Goal: Information Seeking & Learning: Learn about a topic

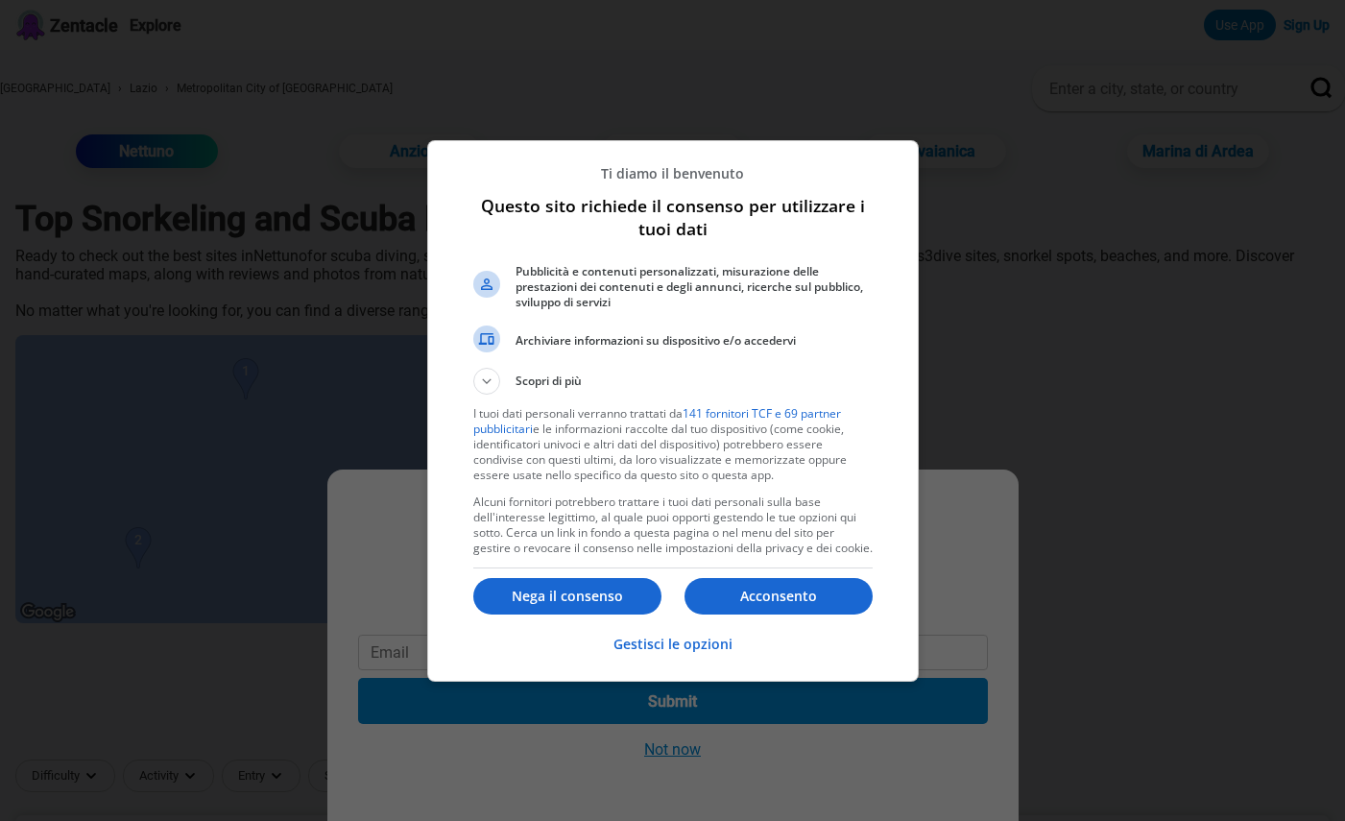
click at [804, 593] on p "Acconsento" at bounding box center [779, 596] width 188 height 19
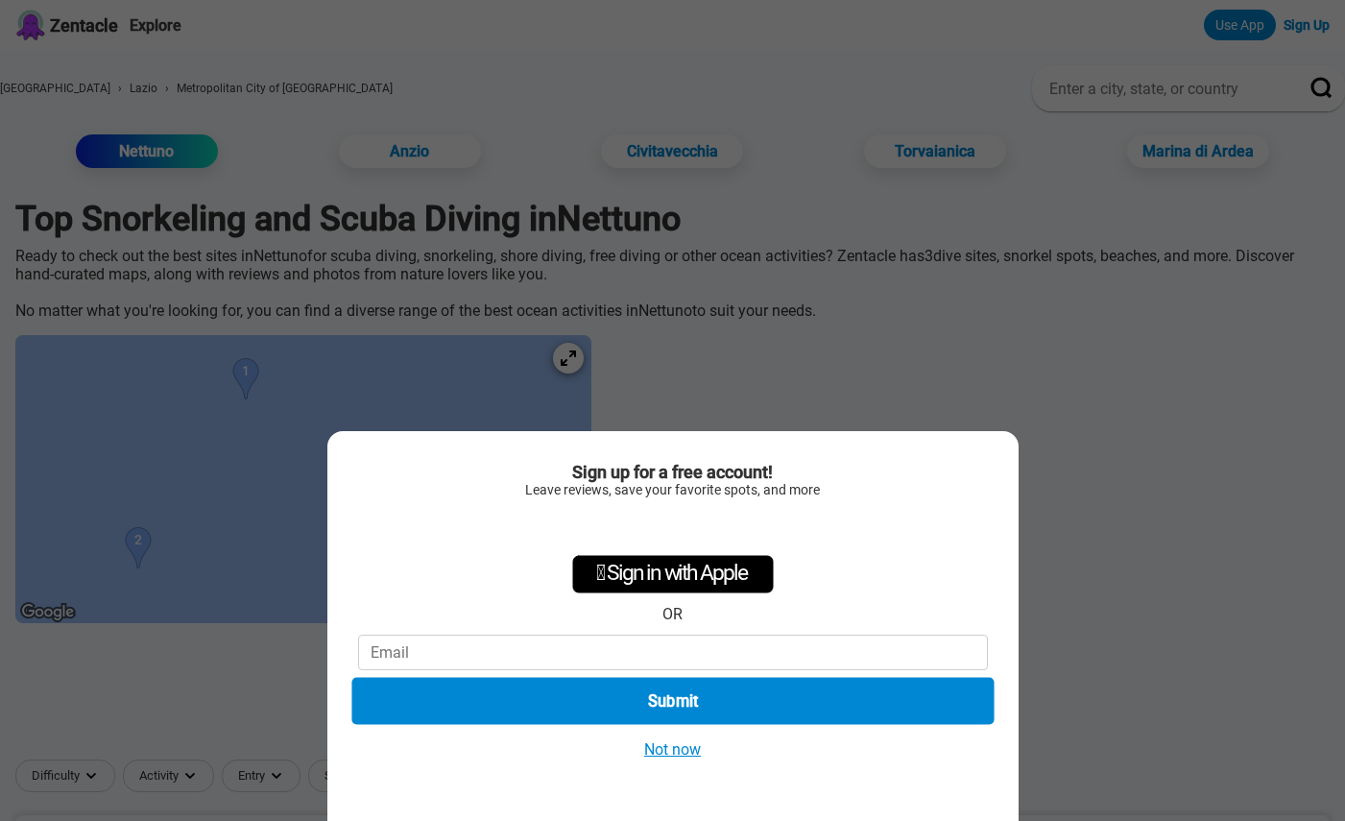
click at [699, 694] on button "Submit" at bounding box center [672, 701] width 642 height 47
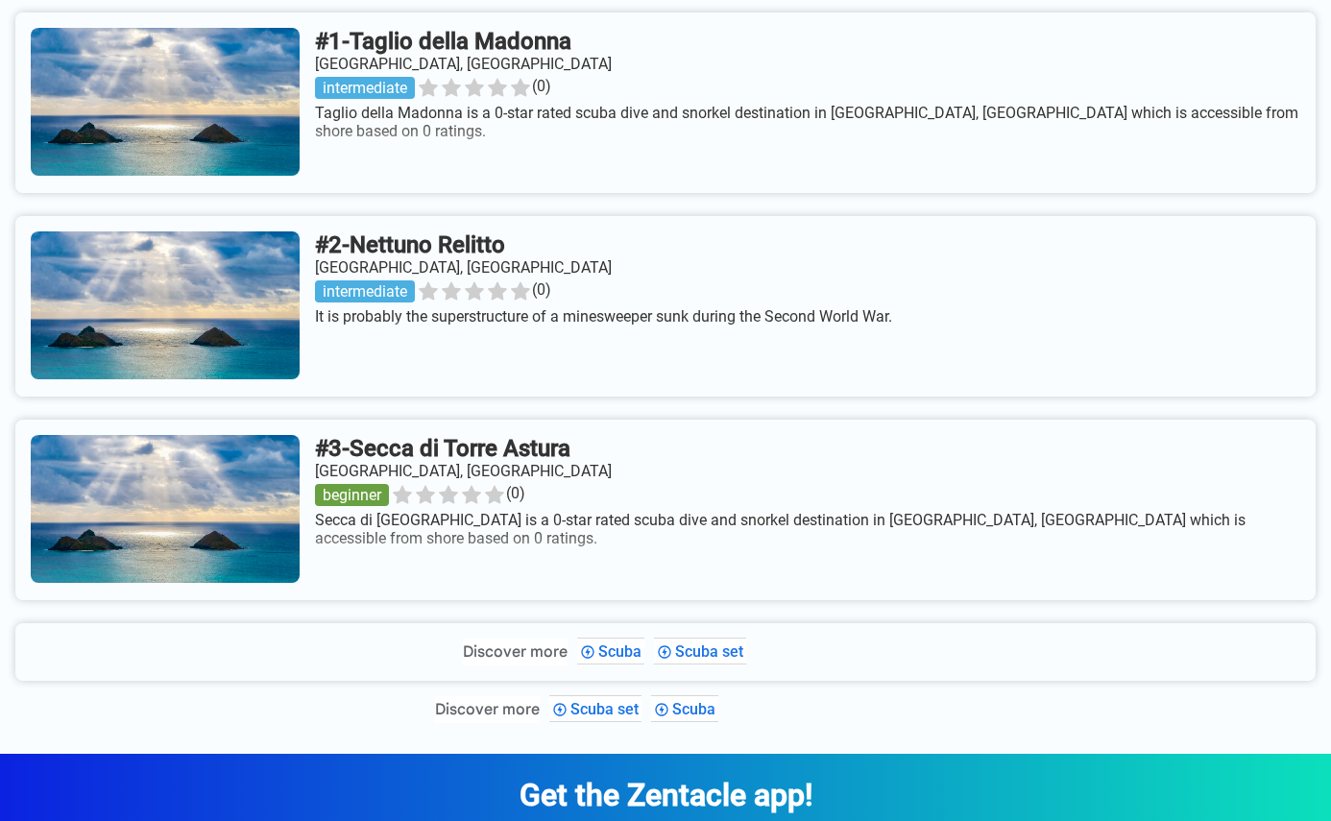
scroll to position [768, 0]
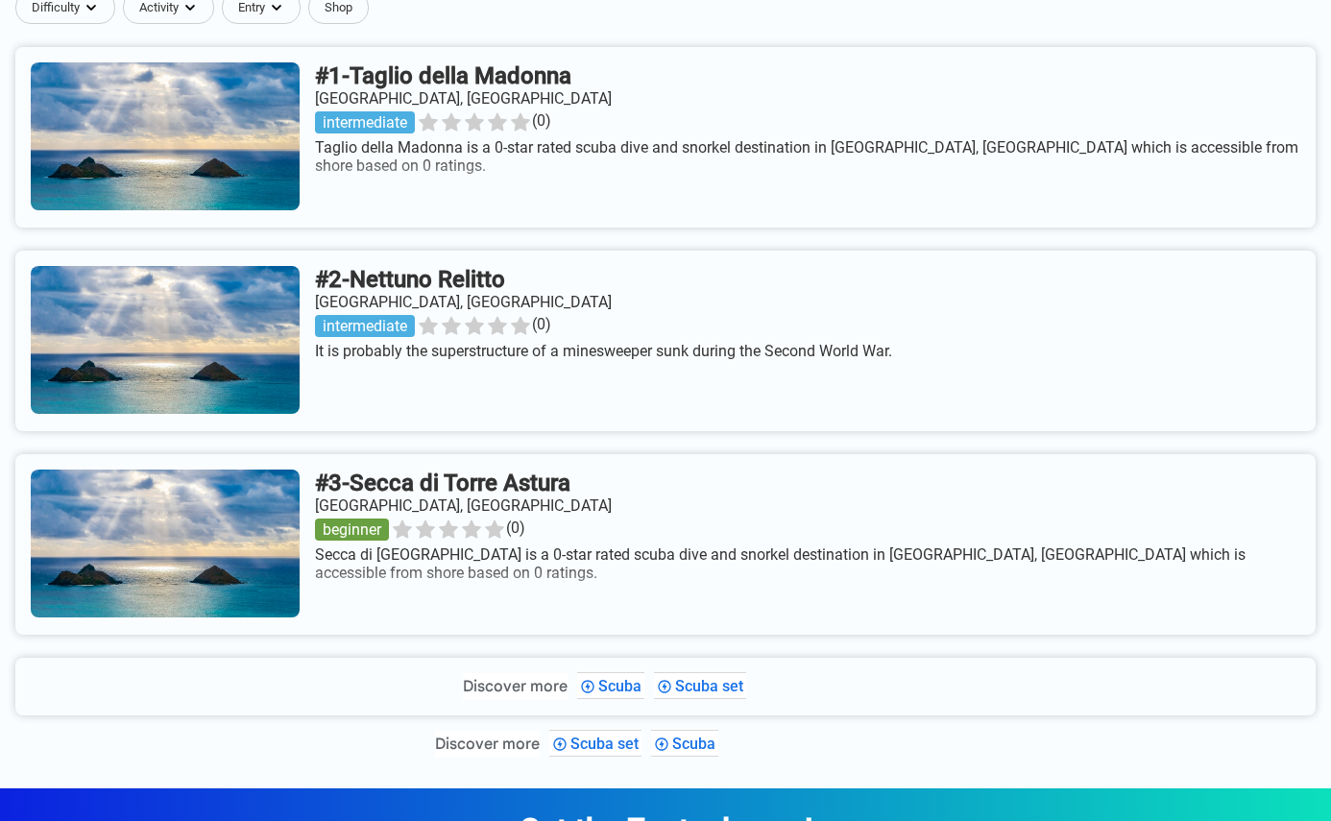
click at [676, 393] on link at bounding box center [665, 341] width 1300 height 181
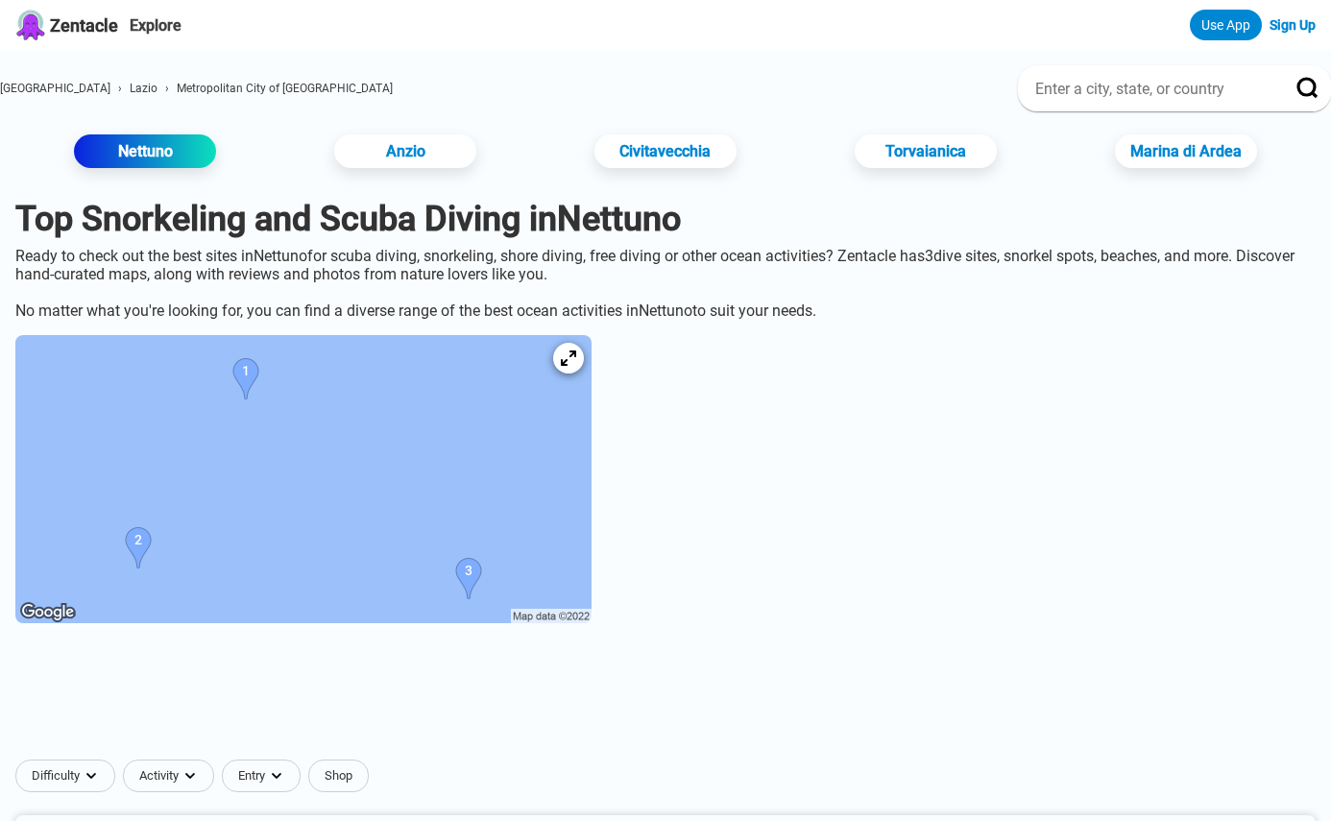
scroll to position [768, 0]
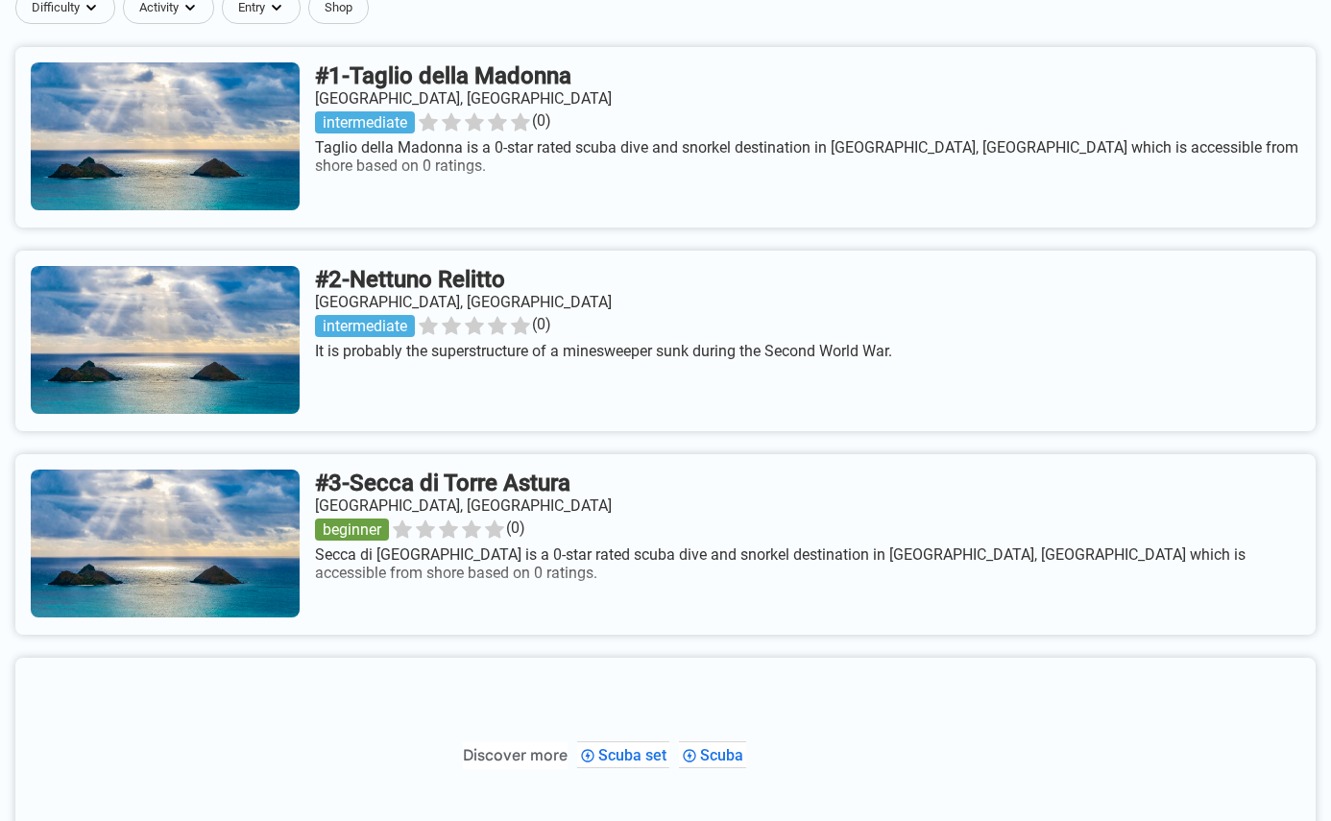
click at [501, 524] on link at bounding box center [665, 544] width 1300 height 181
